Goal: Information Seeking & Learning: Learn about a topic

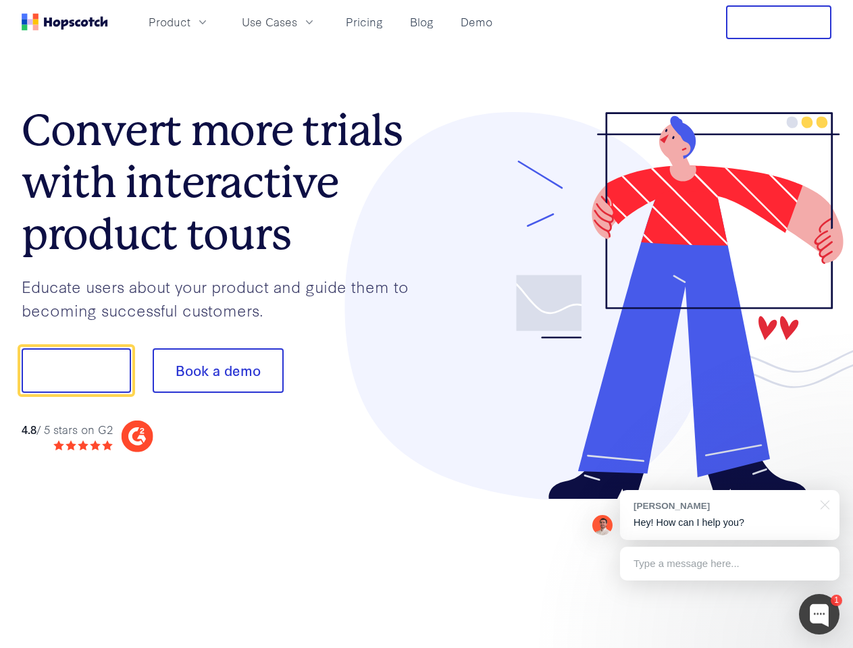
click at [427, 324] on div at bounding box center [629, 306] width 405 height 388
click at [190, 22] on span "Product" at bounding box center [170, 22] width 42 height 17
click at [297, 22] on span "Use Cases" at bounding box center [269, 22] width 55 height 17
click at [779, 22] on button "Free Trial" at bounding box center [778, 22] width 105 height 34
click at [76, 371] on button "Show me!" at bounding box center [76, 371] width 109 height 45
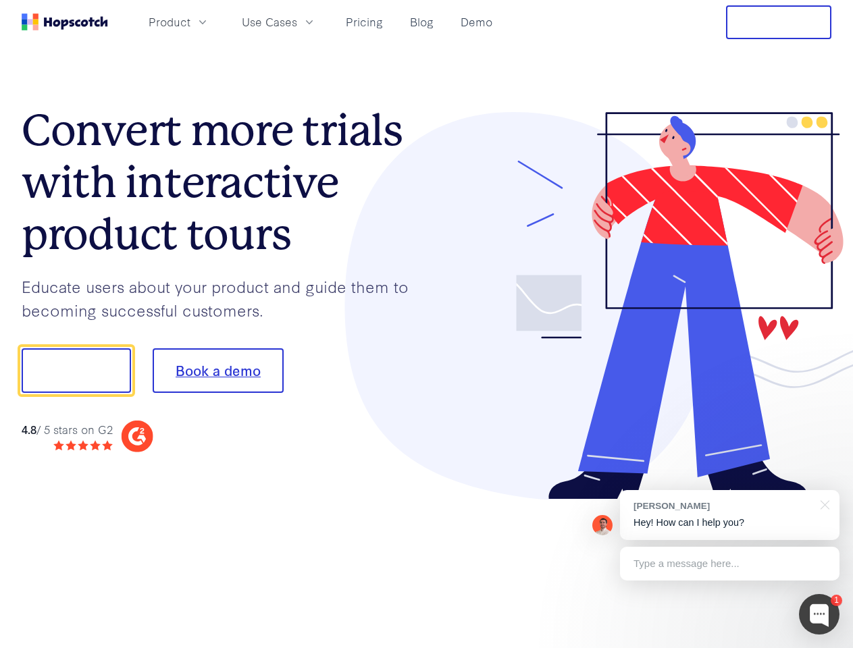
click at [217, 371] on button "Book a demo" at bounding box center [218, 371] width 131 height 45
click at [819, 615] on div at bounding box center [819, 614] width 41 height 41
click at [729, 515] on div "[PERSON_NAME] Hey! How can I help you?" at bounding box center [730, 515] width 220 height 50
click at [823, 504] on div at bounding box center [712, 459] width 253 height 269
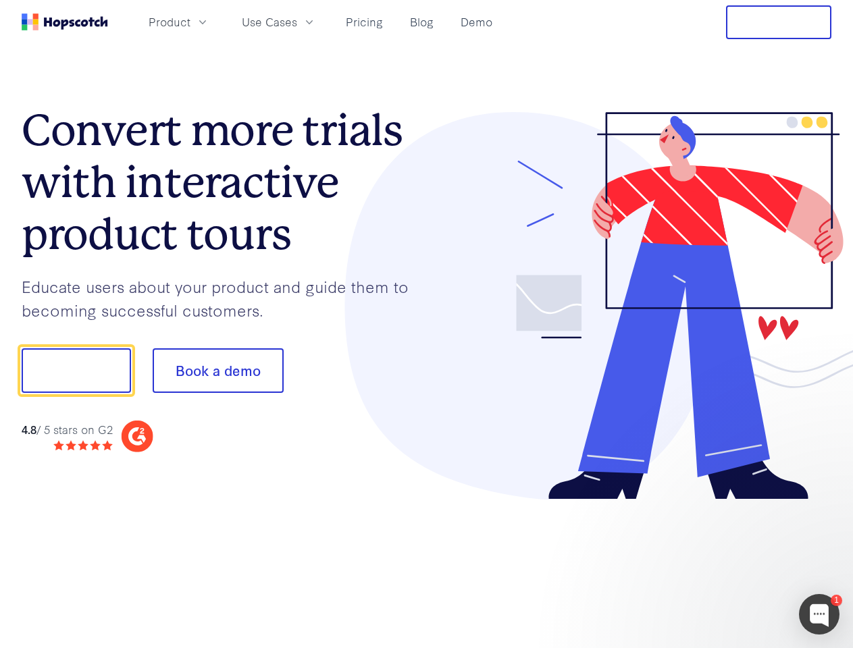
click at [729, 564] on div at bounding box center [712, 459] width 253 height 269
